Goal: Communication & Community: Share content

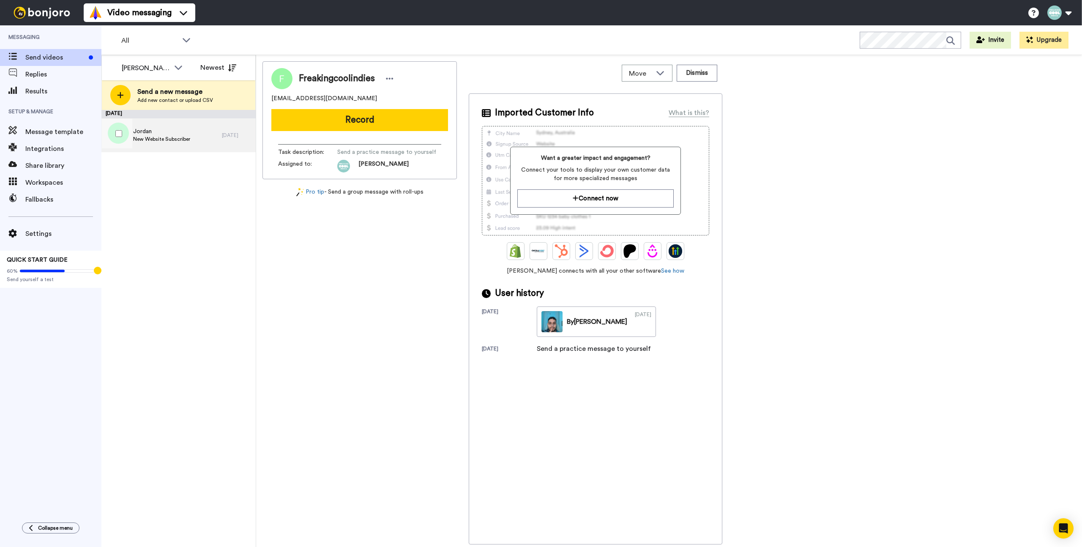
click at [143, 132] on span "Jordan" at bounding box center [161, 131] width 57 height 8
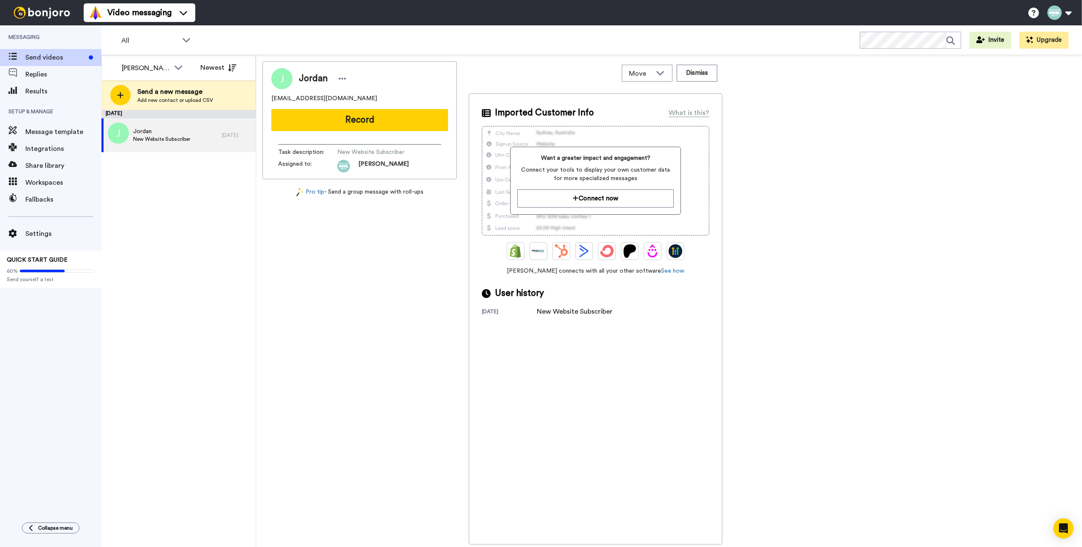
click at [294, 122] on button "Record" at bounding box center [359, 120] width 177 height 22
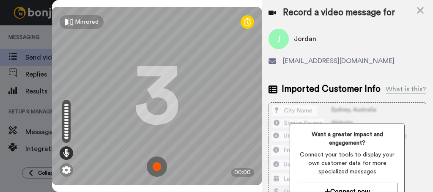
click at [155, 156] on img at bounding box center [157, 166] width 20 height 20
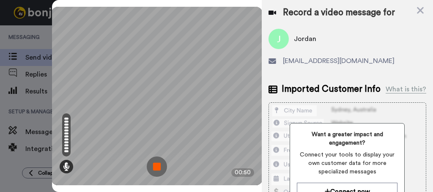
click at [155, 156] on img at bounding box center [157, 166] width 20 height 20
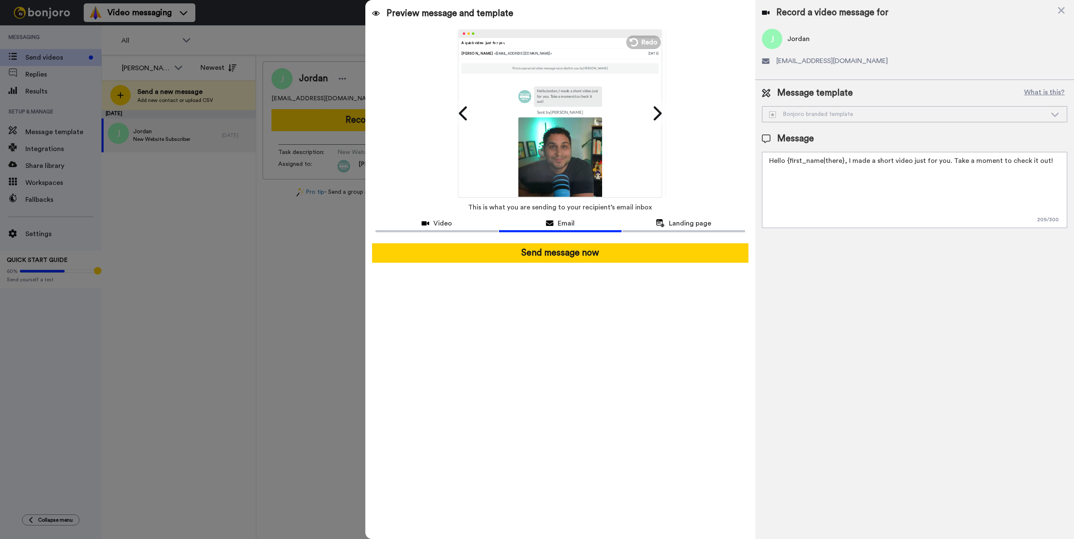
click at [837, 164] on textarea "Hello {first_name|there}, I made a short video just for you. Take a moment to c…" at bounding box center [914, 190] width 305 height 76
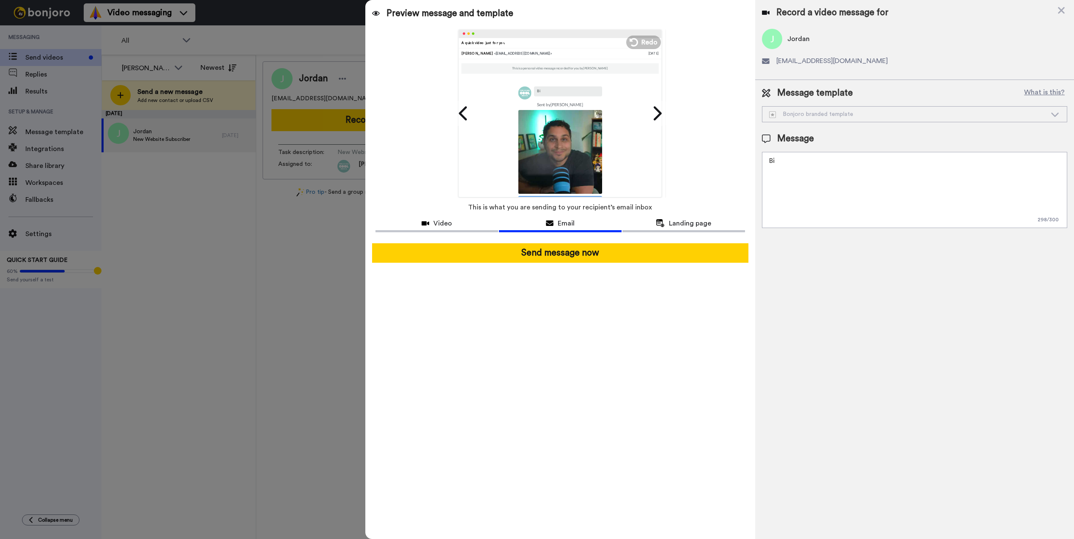
type textarea "B"
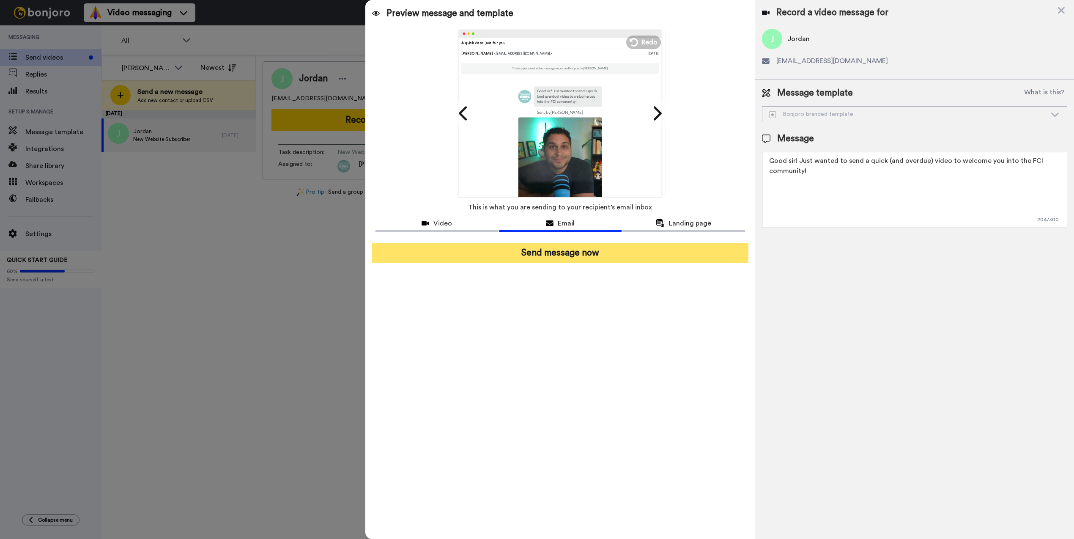
type textarea "Good sir! Just wanted to send a quick (and overdue) video to welcome you into t…"
click at [611, 255] on button "Send message now" at bounding box center [560, 252] width 376 height 19
